Goal: Task Accomplishment & Management: Use online tool/utility

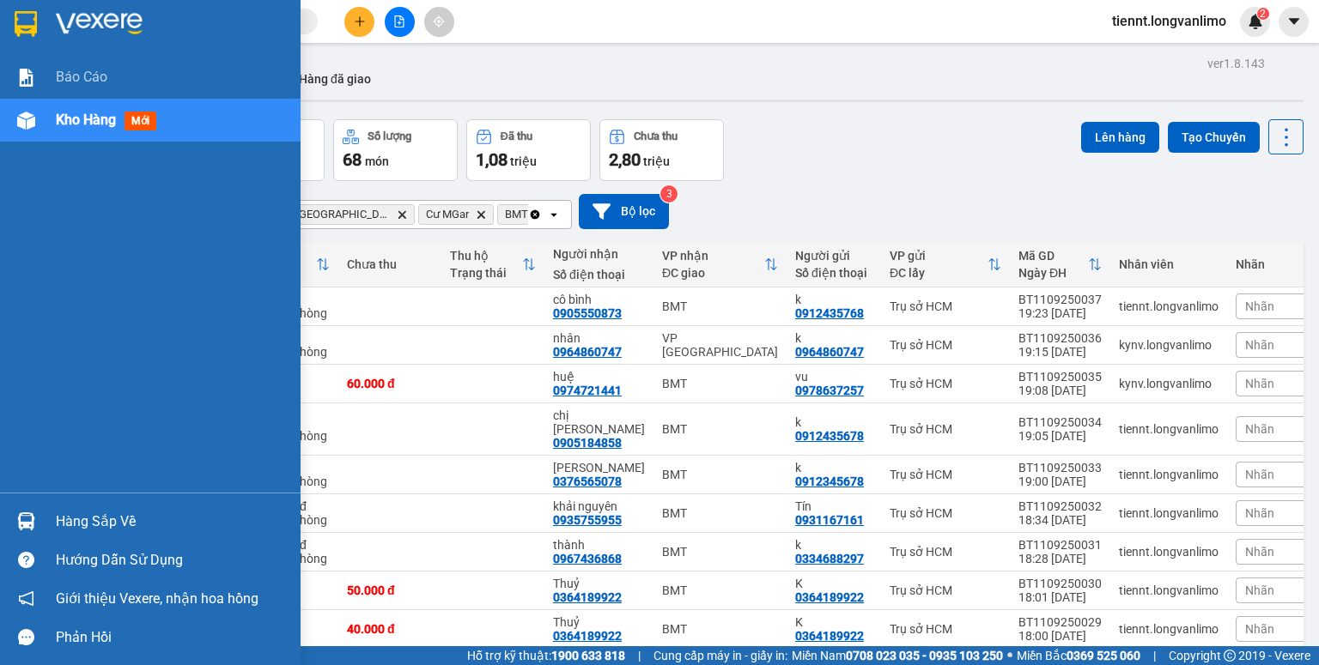
click at [20, 27] on img at bounding box center [26, 24] width 22 height 26
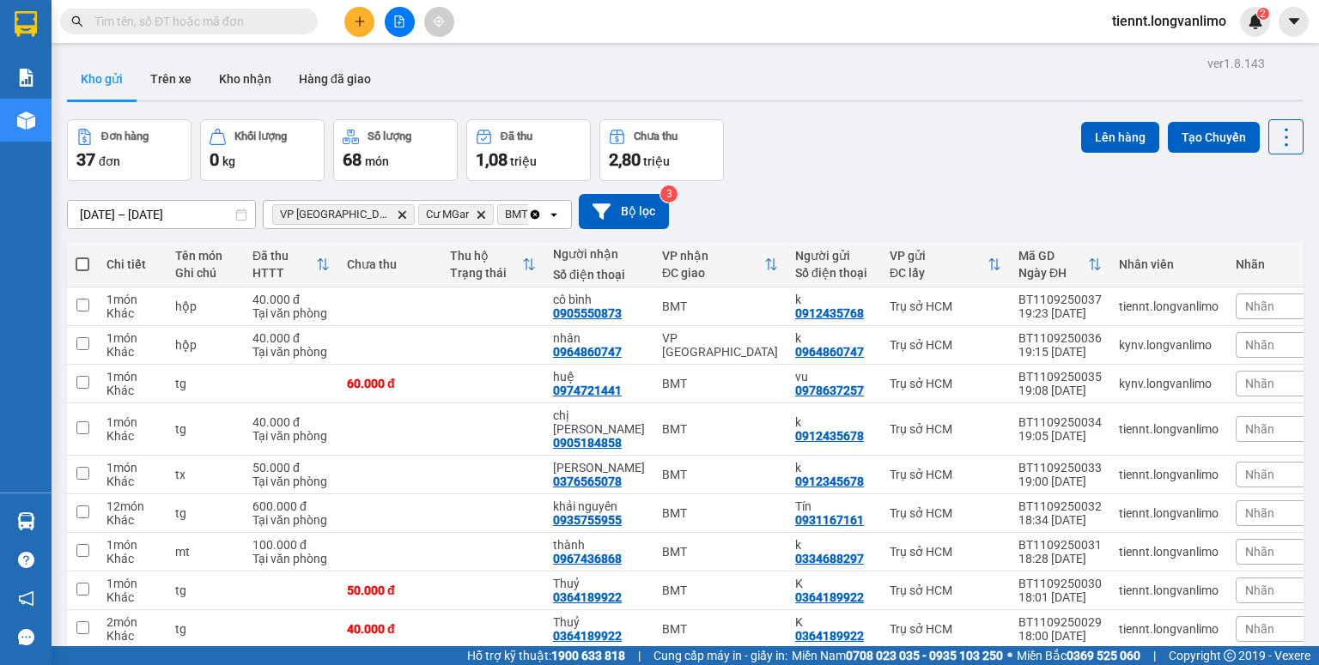
click at [793, 189] on div "[DATE] – [DATE] Press the down arrow key to interact with the calendar and sele…" at bounding box center [685, 211] width 1237 height 61
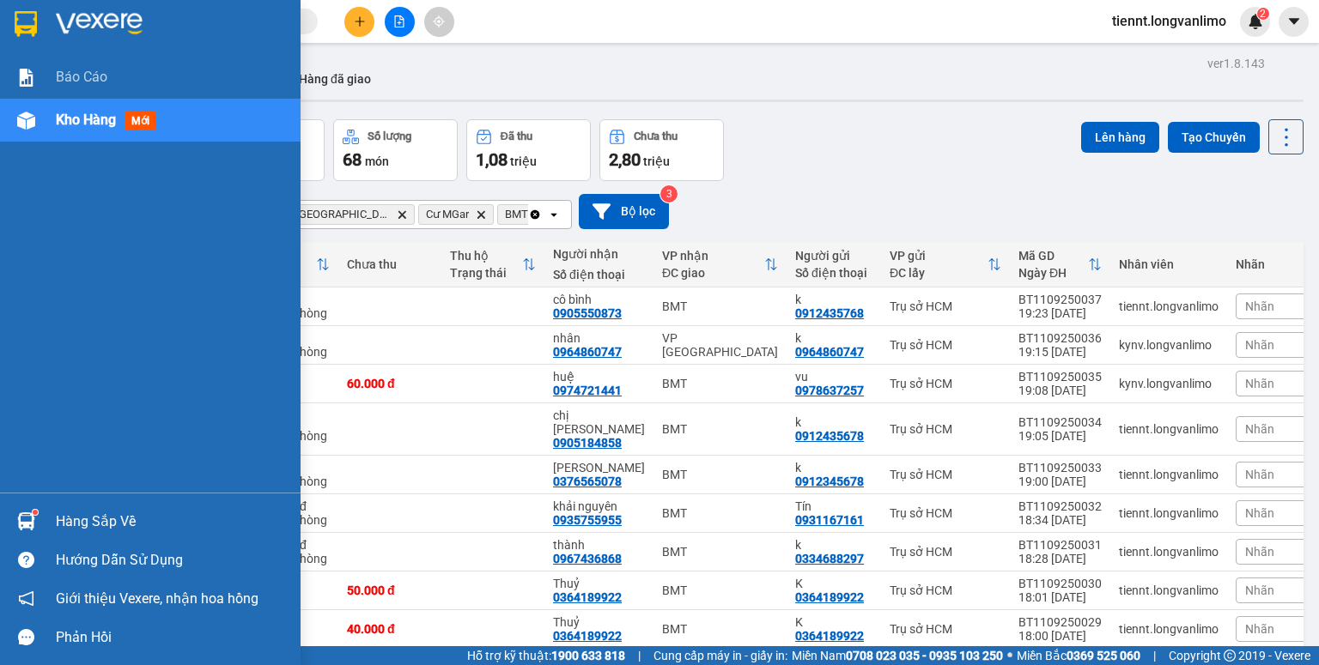
drag, startPoint x: 40, startPoint y: 76, endPoint x: 37, endPoint y: 109, distance: 32.8
click at [41, 84] on div "Báo cáo" at bounding box center [150, 77] width 301 height 43
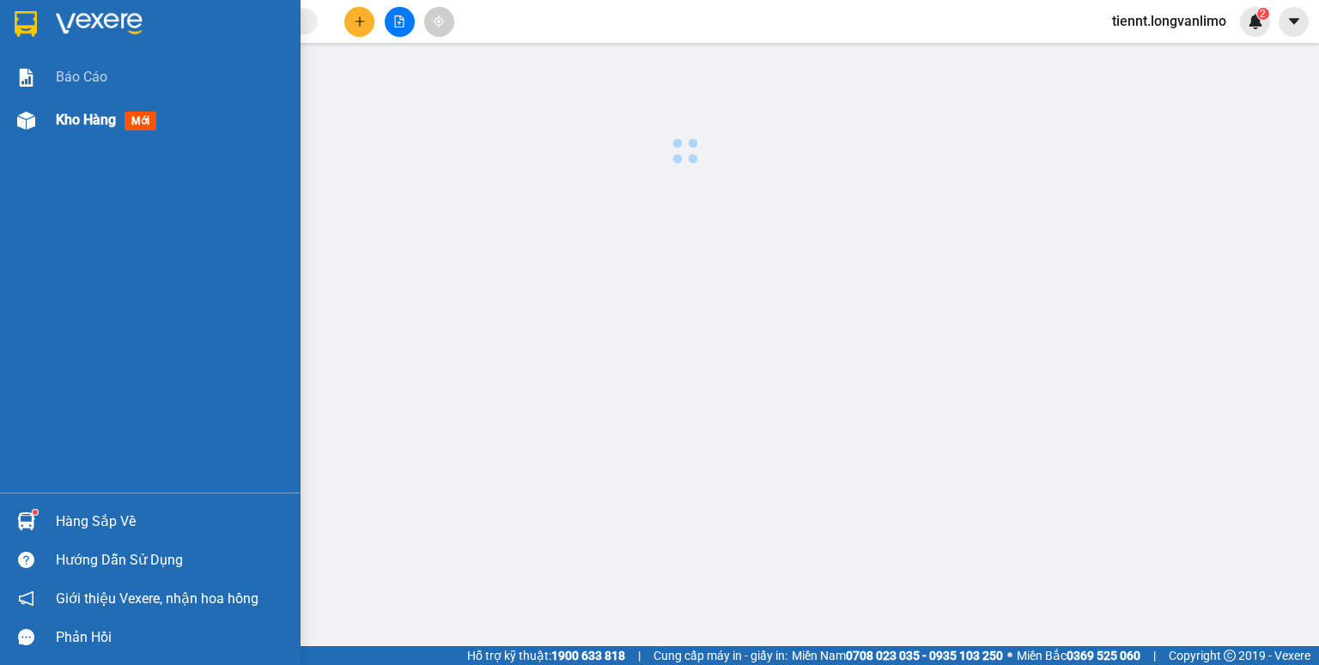
drag, startPoint x: 37, startPoint y: 109, endPoint x: 68, endPoint y: 133, distance: 39.2
click at [39, 109] on div at bounding box center [26, 121] width 30 height 30
click at [46, 4] on div at bounding box center [150, 28] width 301 height 56
click at [47, 13] on div at bounding box center [150, 28] width 301 height 56
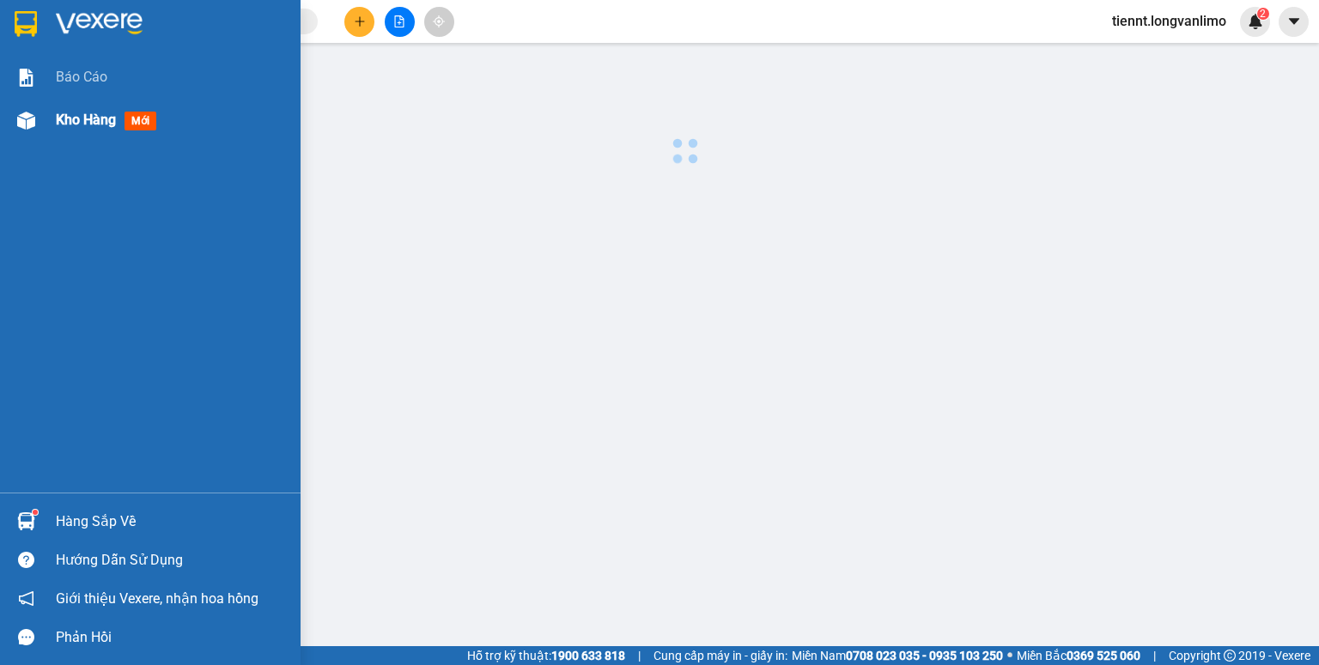
click at [47, 13] on div at bounding box center [150, 28] width 301 height 56
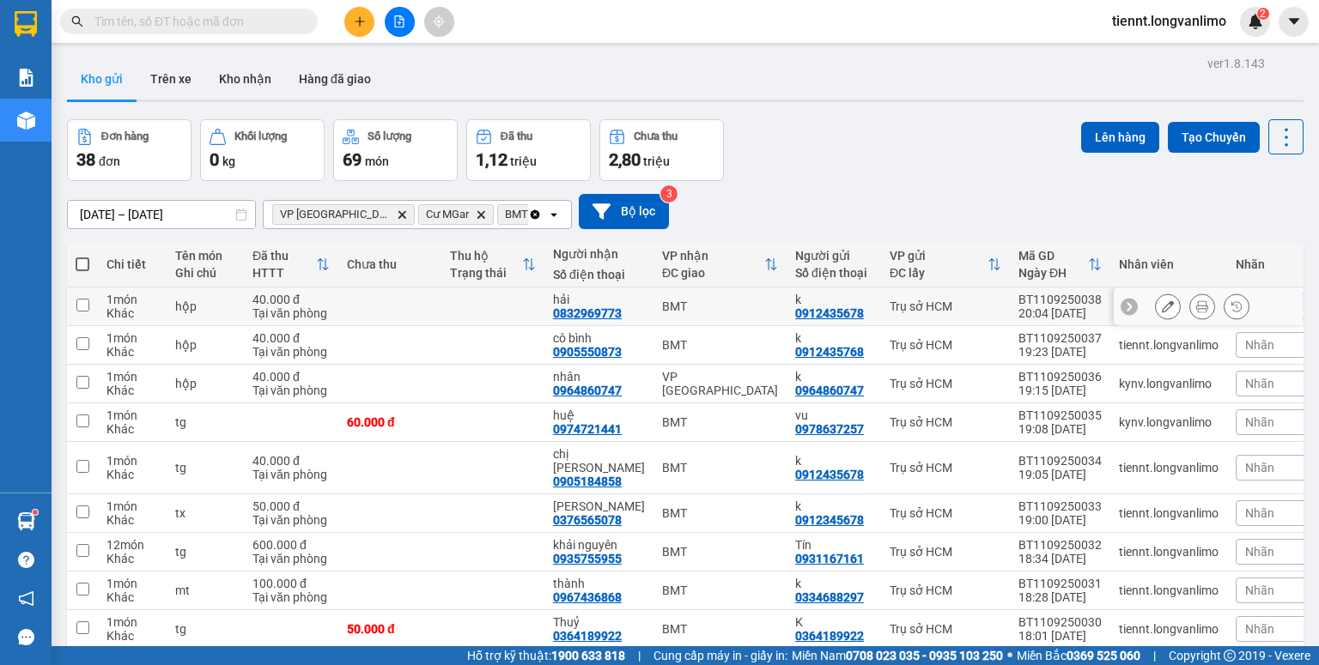
click at [80, 304] on input "checkbox" at bounding box center [82, 305] width 13 height 13
checkbox input "true"
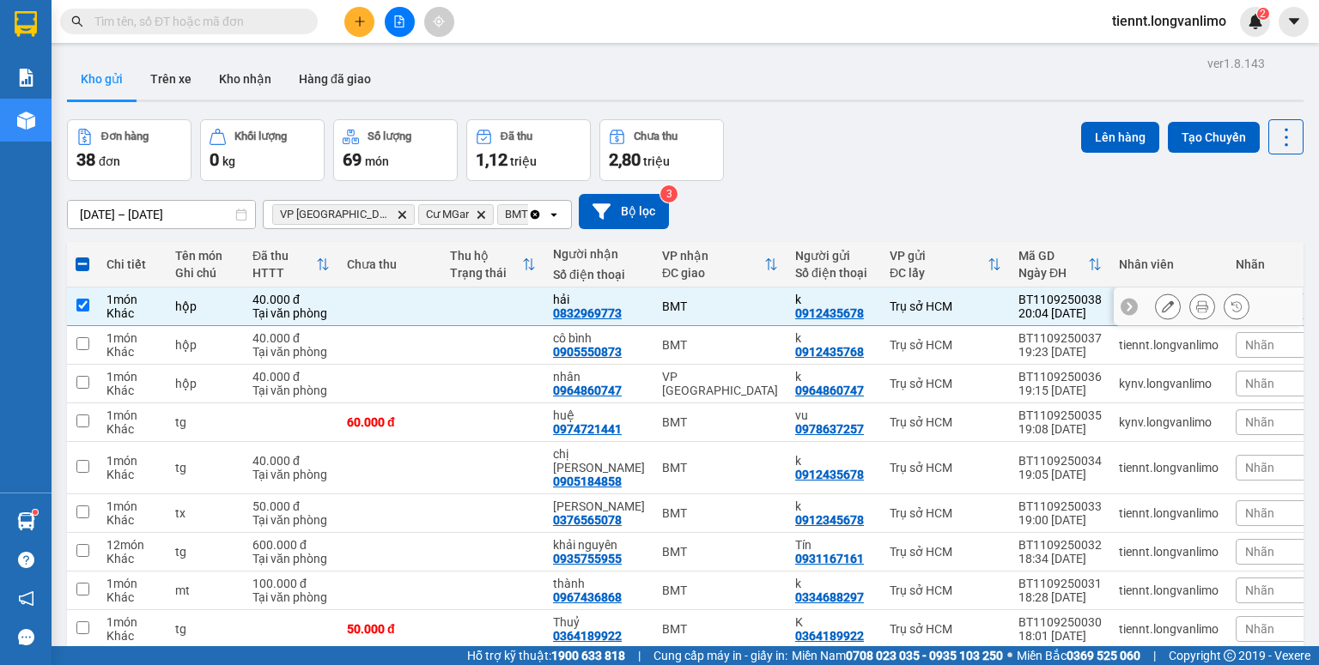
click at [1196, 307] on icon at bounding box center [1202, 307] width 12 height 12
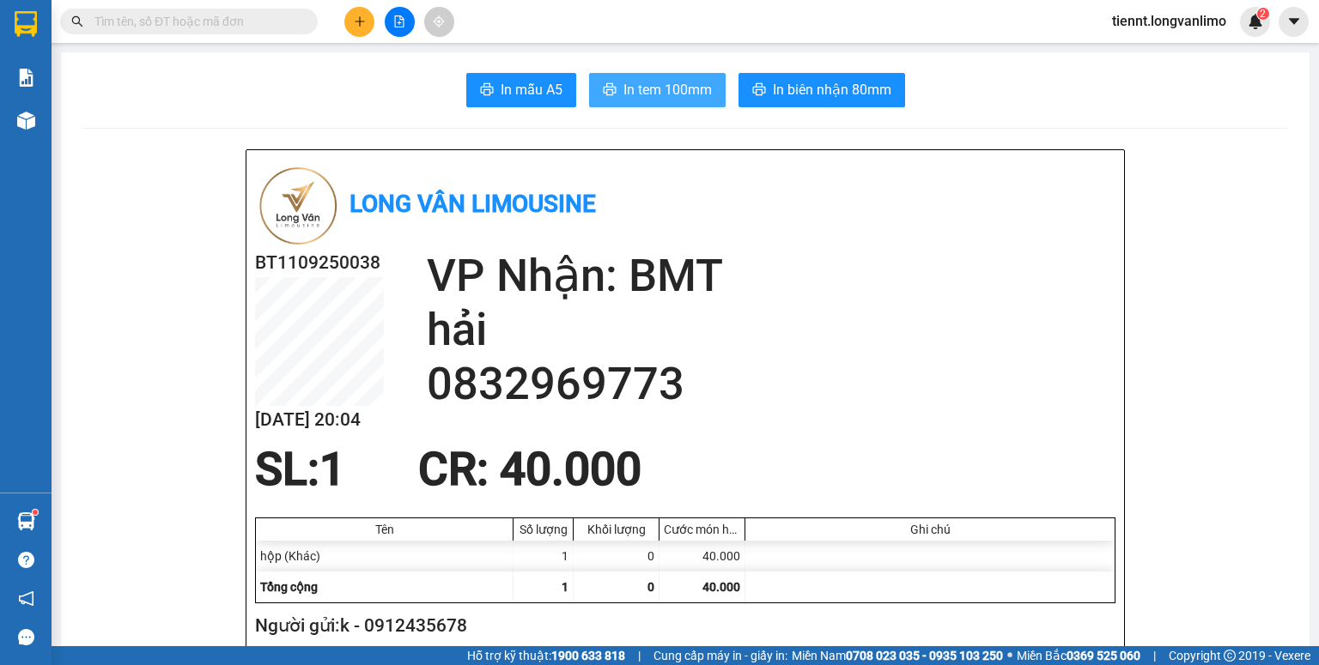
click at [684, 89] on span "In tem 100mm" at bounding box center [667, 89] width 88 height 21
click at [798, 95] on span "In biên nhận 80mm" at bounding box center [832, 89] width 119 height 21
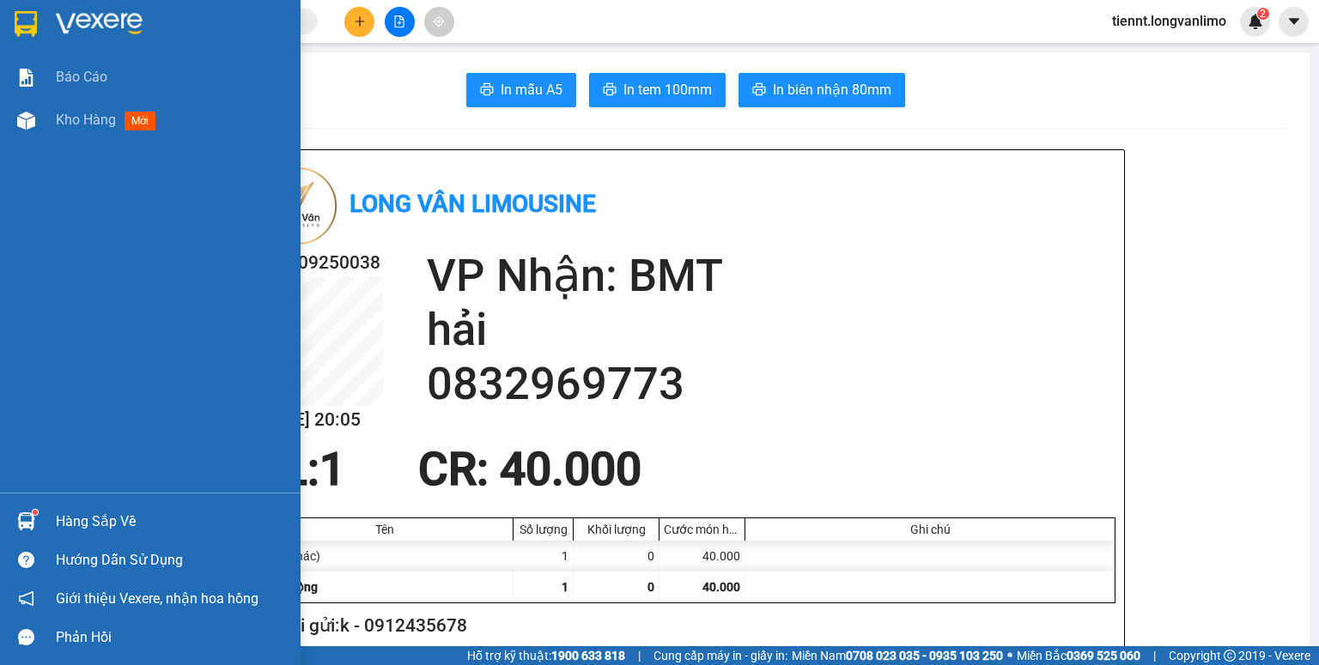
click at [30, 23] on img at bounding box center [26, 24] width 22 height 26
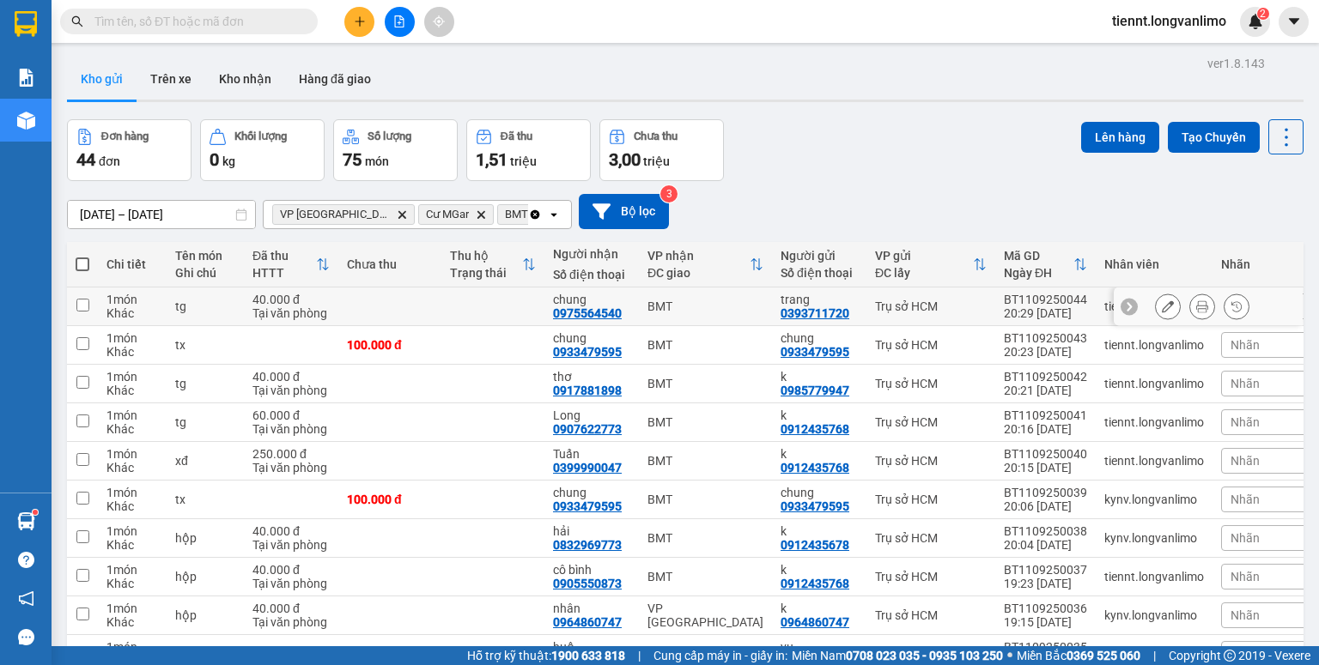
click at [86, 306] on input "checkbox" at bounding box center [82, 305] width 13 height 13
checkbox input "true"
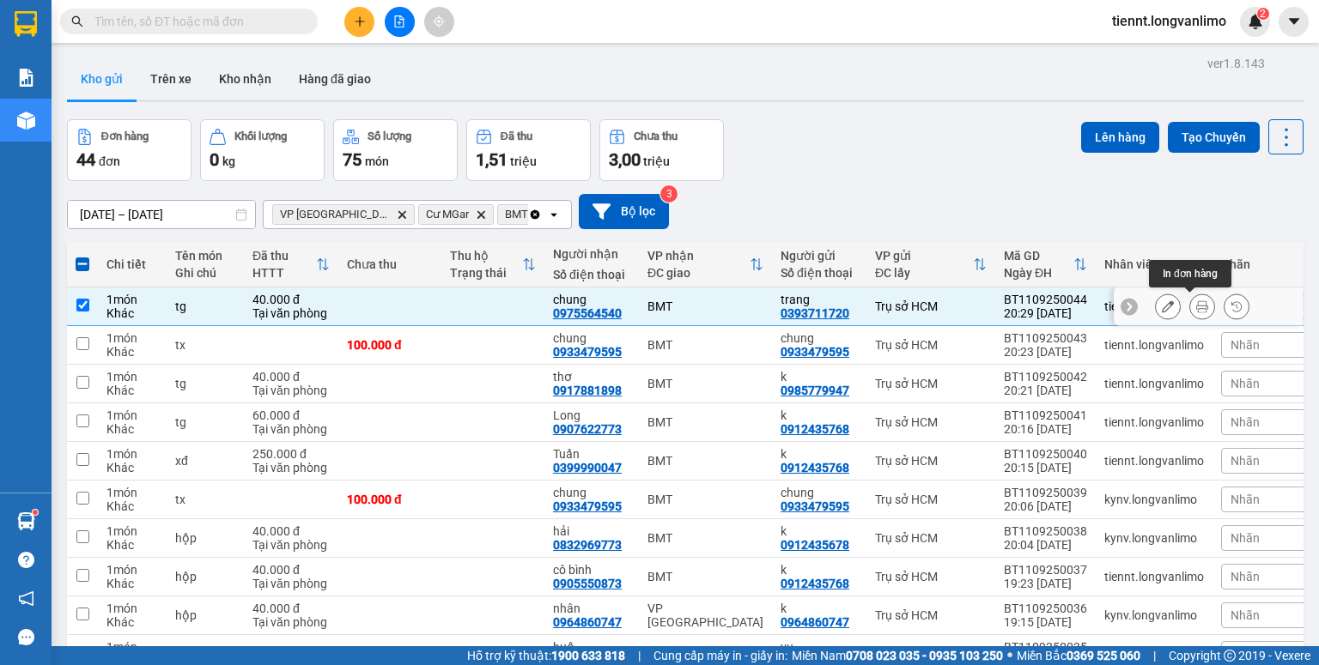
click at [1196, 309] on icon at bounding box center [1202, 307] width 12 height 12
